Goal: Use online tool/utility: Utilize a website feature to perform a specific function

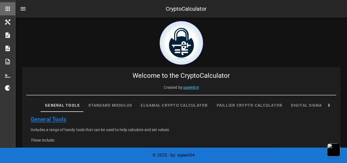
click at [55, 121] on link "General Tools" at bounding box center [49, 119] width 36 height 7
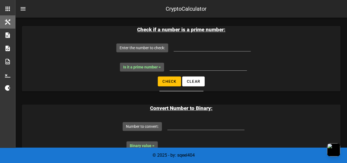
scroll to position [334, 0]
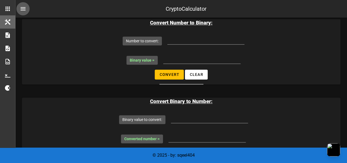
click at [23, 14] on button "nav-menu-toggle" at bounding box center [22, 8] width 13 height 13
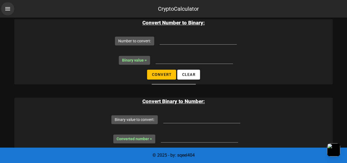
click at [23, 14] on div "CryptoCalculator" at bounding box center [173, 9] width 347 height 18
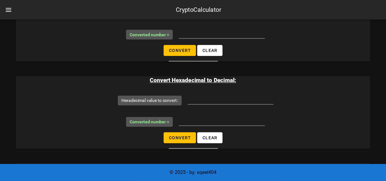
scroll to position [442, 0]
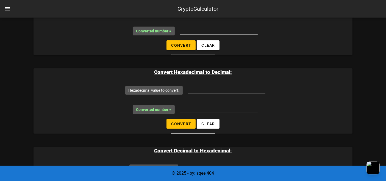
click at [194, 6] on div "CryptoCalculator" at bounding box center [197, 9] width 41 height 8
copy div "CryptoCalculator"
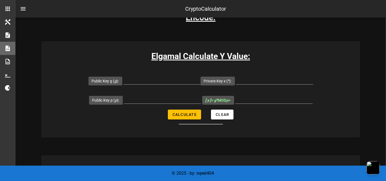
scroll to position [147, 0]
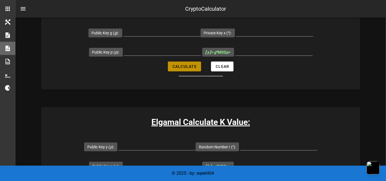
click at [181, 63] on button "Calculate" at bounding box center [184, 67] width 33 height 10
type input "All fields are required"
click at [181, 63] on button "Calculate" at bounding box center [184, 67] width 33 height 10
click at [170, 37] on div at bounding box center [161, 34] width 77 height 15
click at [147, 56] on div at bounding box center [162, 54] width 77 height 15
